Goal: Find specific page/section: Find specific page/section

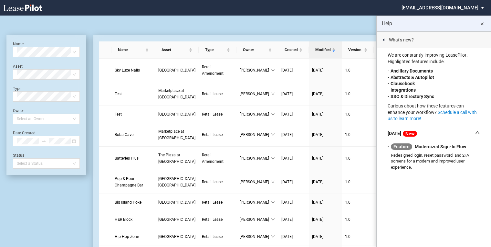
click at [481, 23] on md-icon "close" at bounding box center [482, 24] width 8 height 8
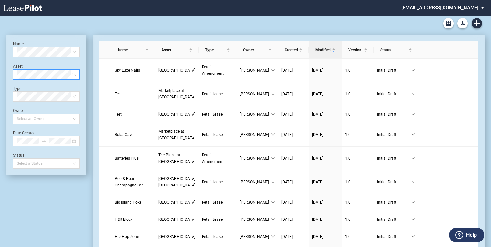
click at [74, 75] on span at bounding box center [46, 75] width 59 height 10
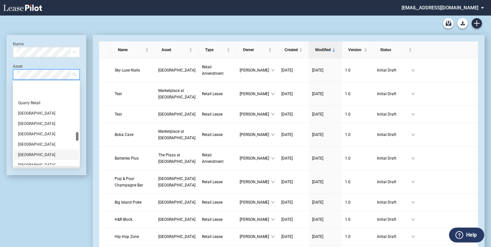
scroll to position [543, 0]
click at [46, 156] on div "[GEOGRAPHIC_DATA]" at bounding box center [46, 154] width 57 height 6
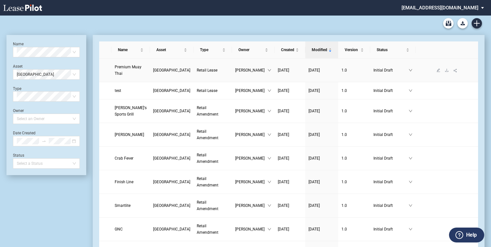
click at [162, 69] on link "[GEOGRAPHIC_DATA]" at bounding box center [171, 70] width 37 height 6
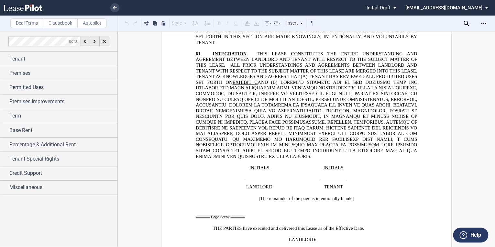
scroll to position [10522, 0]
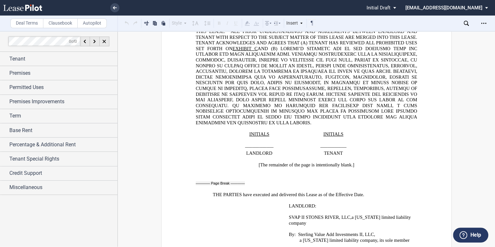
click at [25, 10] on icon at bounding box center [22, 8] width 39 height 6
